Goal: Find specific page/section: Find specific page/section

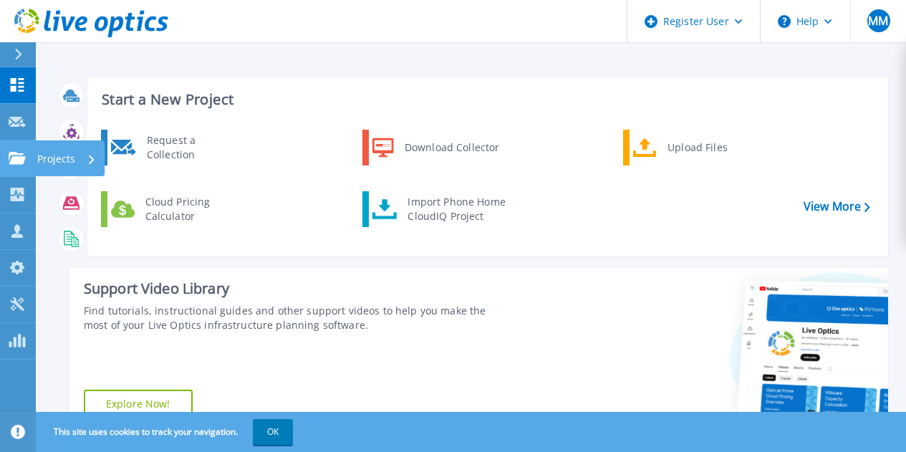
click at [25, 163] on icon at bounding box center [17, 158] width 17 height 12
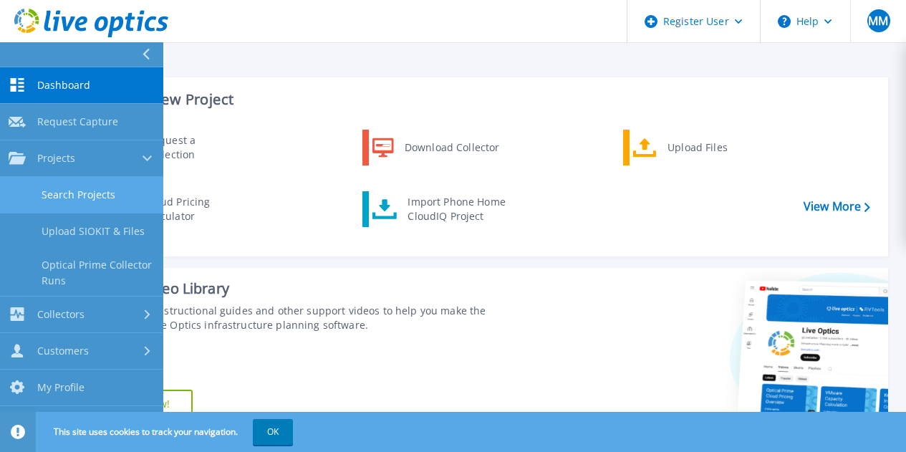
click at [74, 187] on link "Search Projects" at bounding box center [81, 195] width 163 height 37
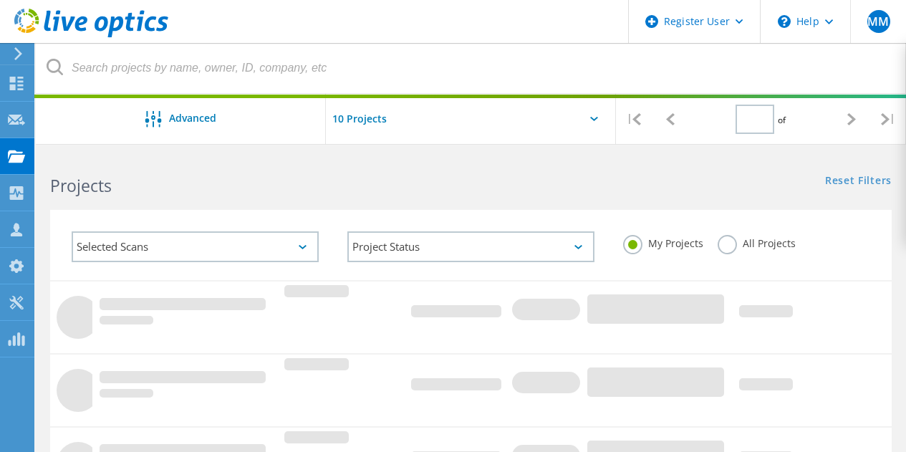
type input "1"
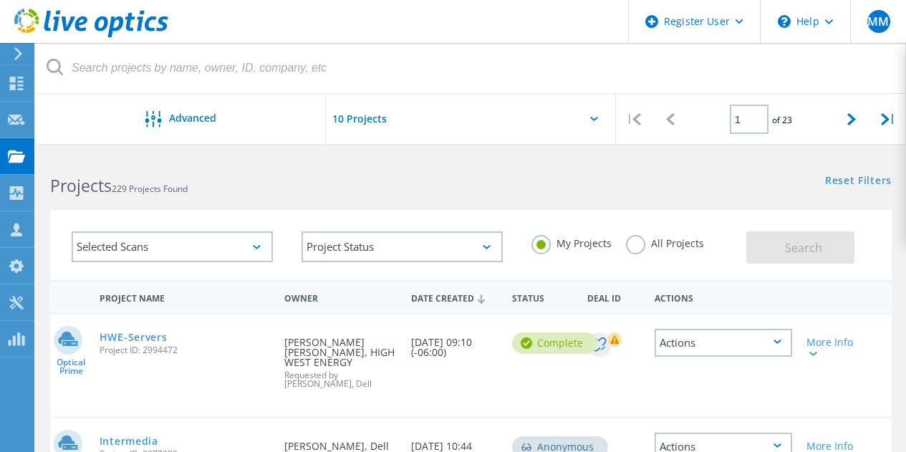
click at [659, 236] on label "All Projects" at bounding box center [665, 242] width 78 height 14
click at [0, 0] on input "All Projects" at bounding box center [0, 0] width 0 height 0
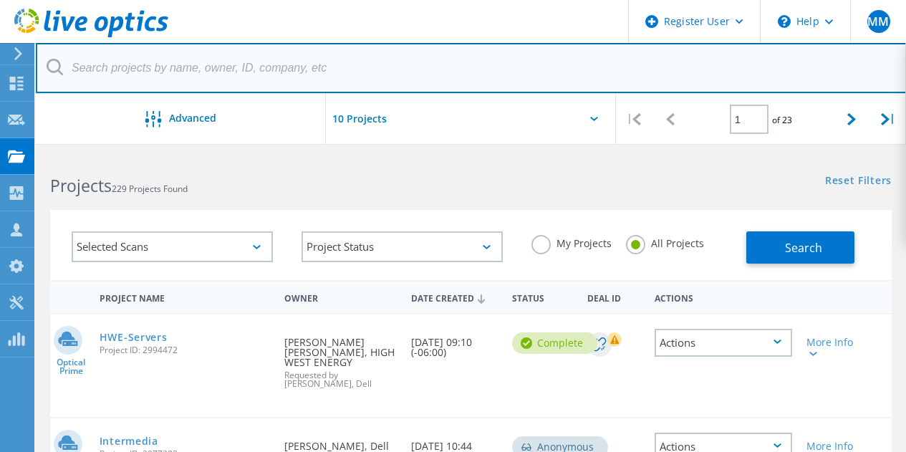
click at [251, 52] on input "text" at bounding box center [471, 68] width 871 height 50
paste input "nmagana@sccu4u.com"
drag, startPoint x: 121, startPoint y: 68, endPoint x: 39, endPoint y: 73, distance: 81.8
click at [39, 73] on input "nmagana@sccu4u.com" at bounding box center [471, 68] width 871 height 50
type input "@sccu4u.com"
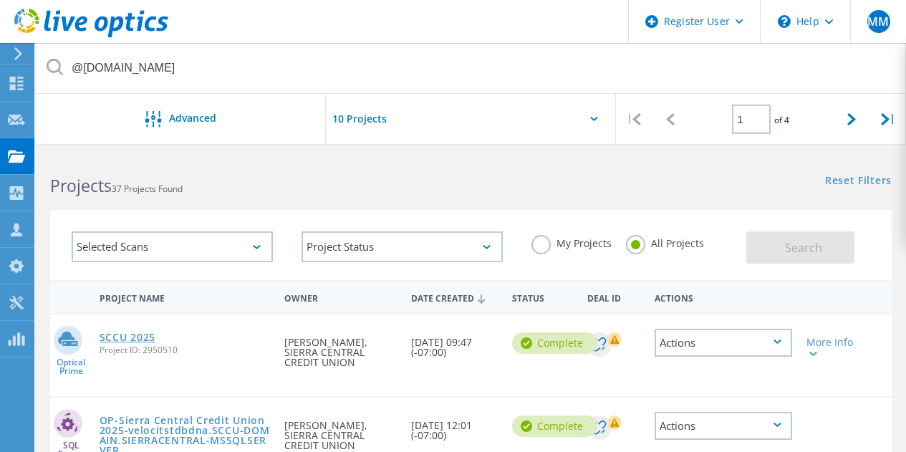
click at [130, 335] on link "SCCU 2025" at bounding box center [128, 337] width 56 height 10
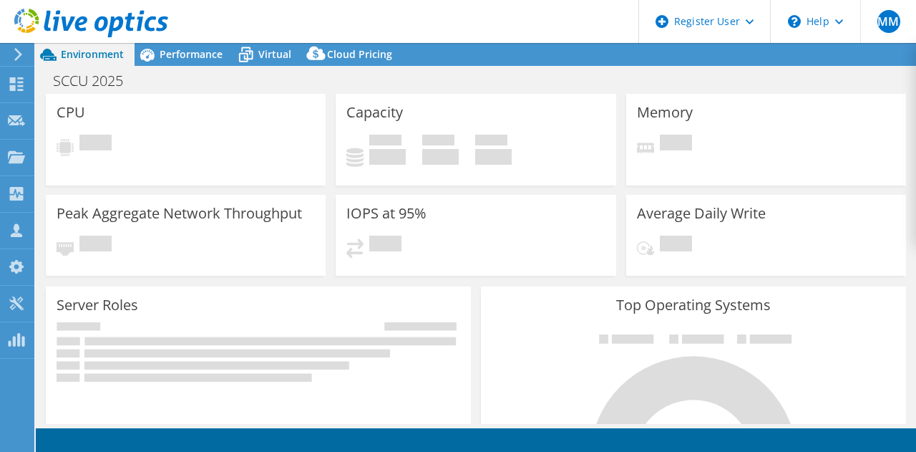
select select "USWest"
select select "USD"
